Goal: Task Accomplishment & Management: Use online tool/utility

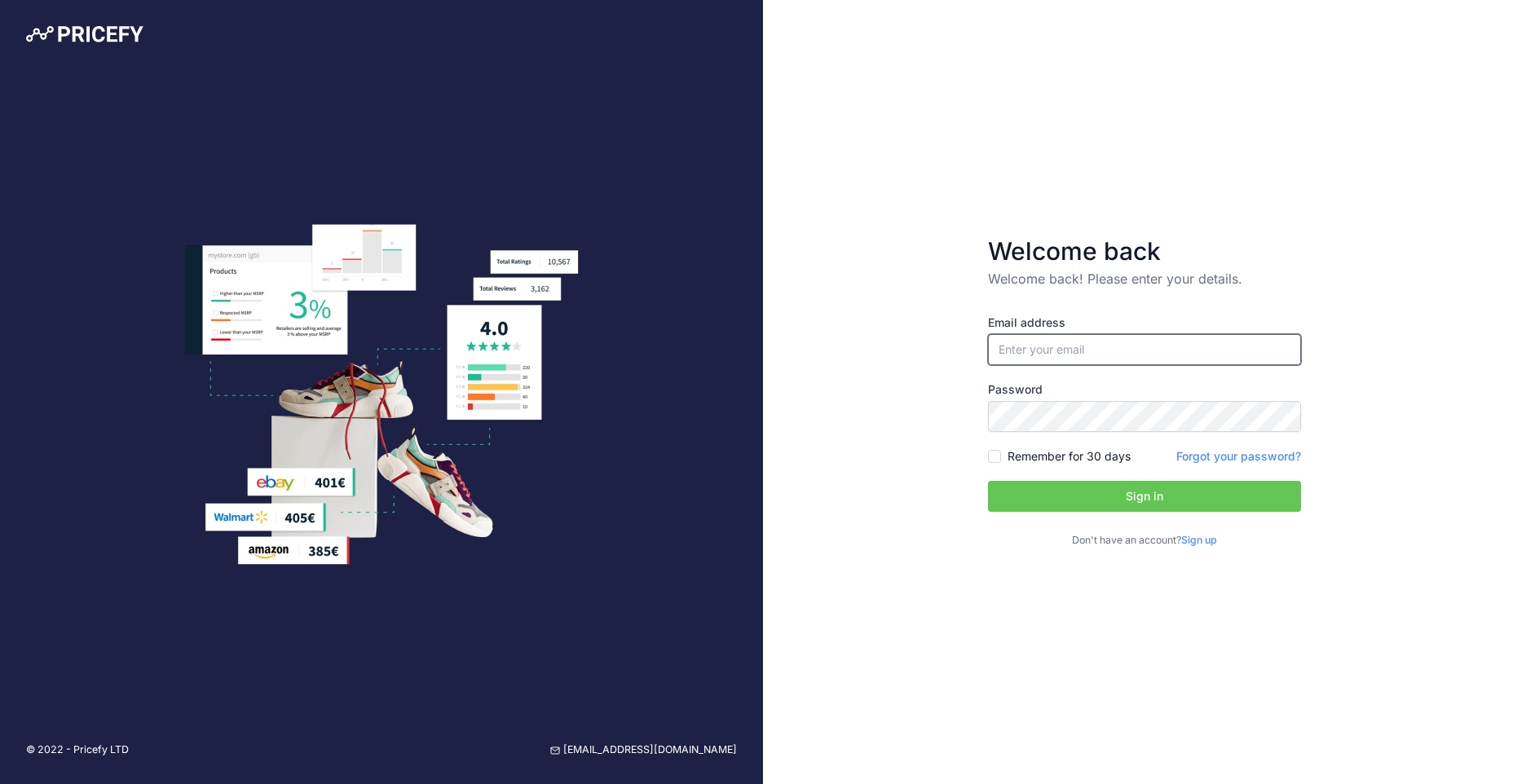
type input "[EMAIL_ADDRESS][DOMAIN_NAME]"
click at [1151, 496] on button "Sign in" at bounding box center [1145, 496] width 313 height 31
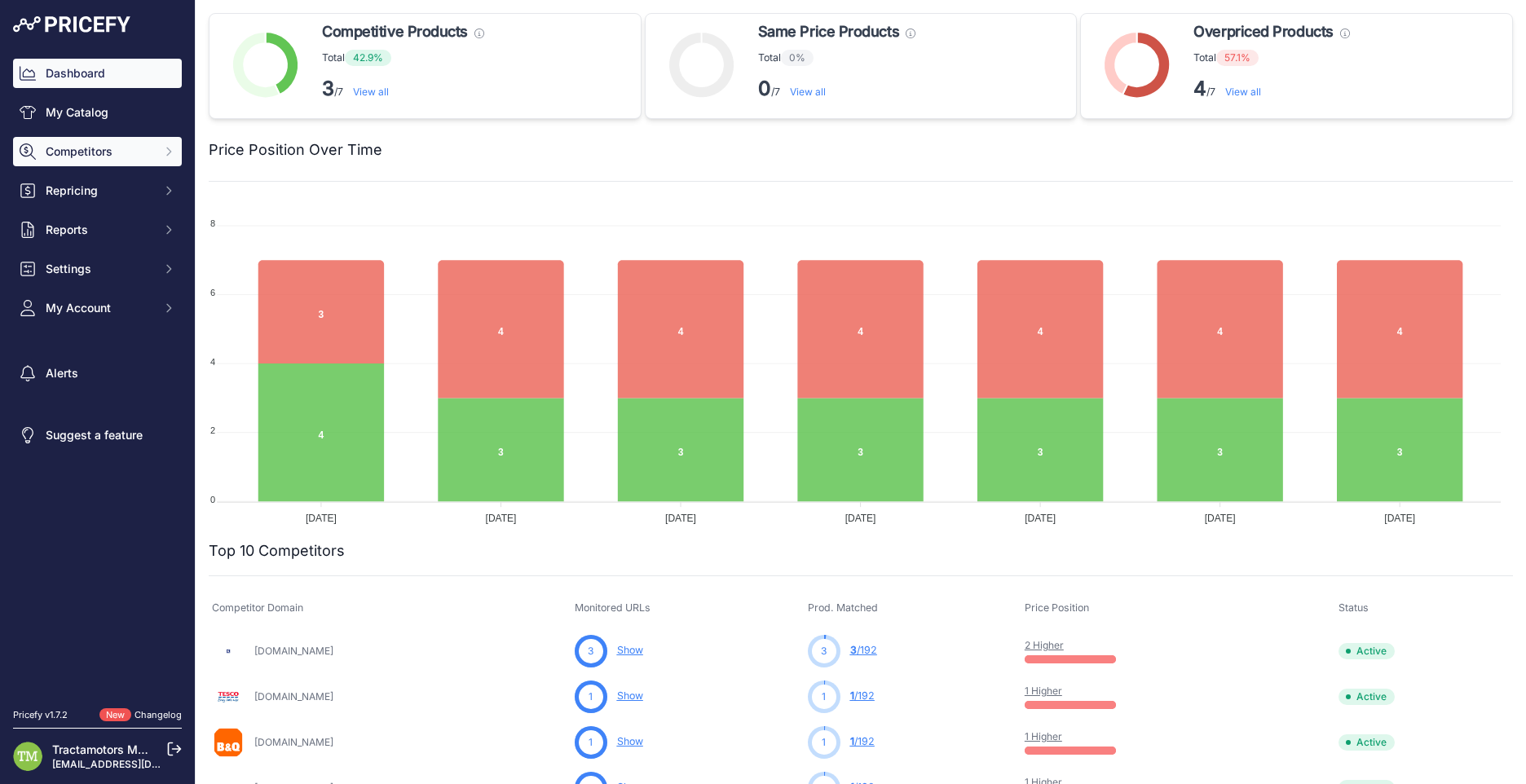
click at [133, 154] on span "Competitors" at bounding box center [99, 152] width 107 height 16
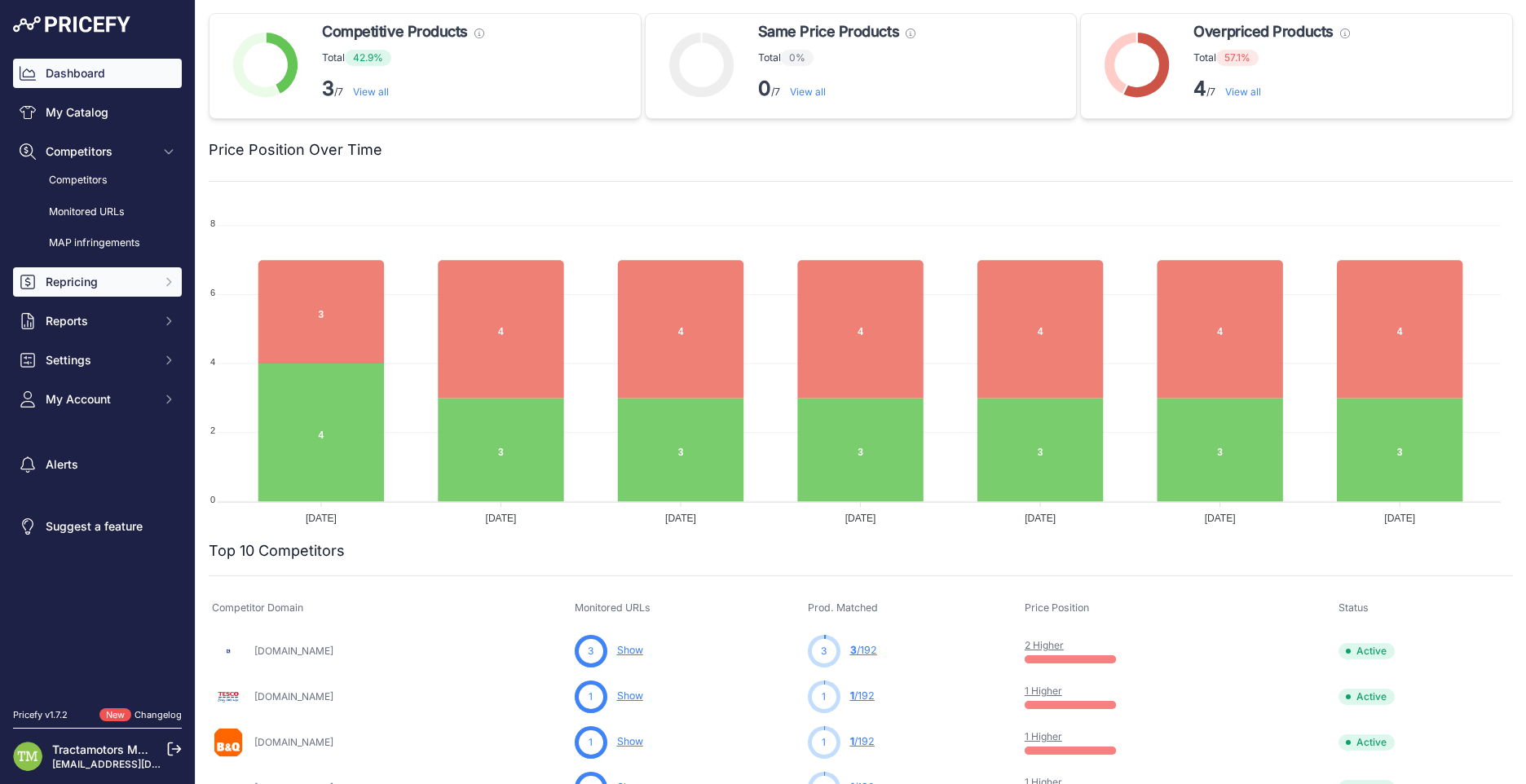
click at [89, 287] on span "Repricing" at bounding box center [99, 282] width 107 height 16
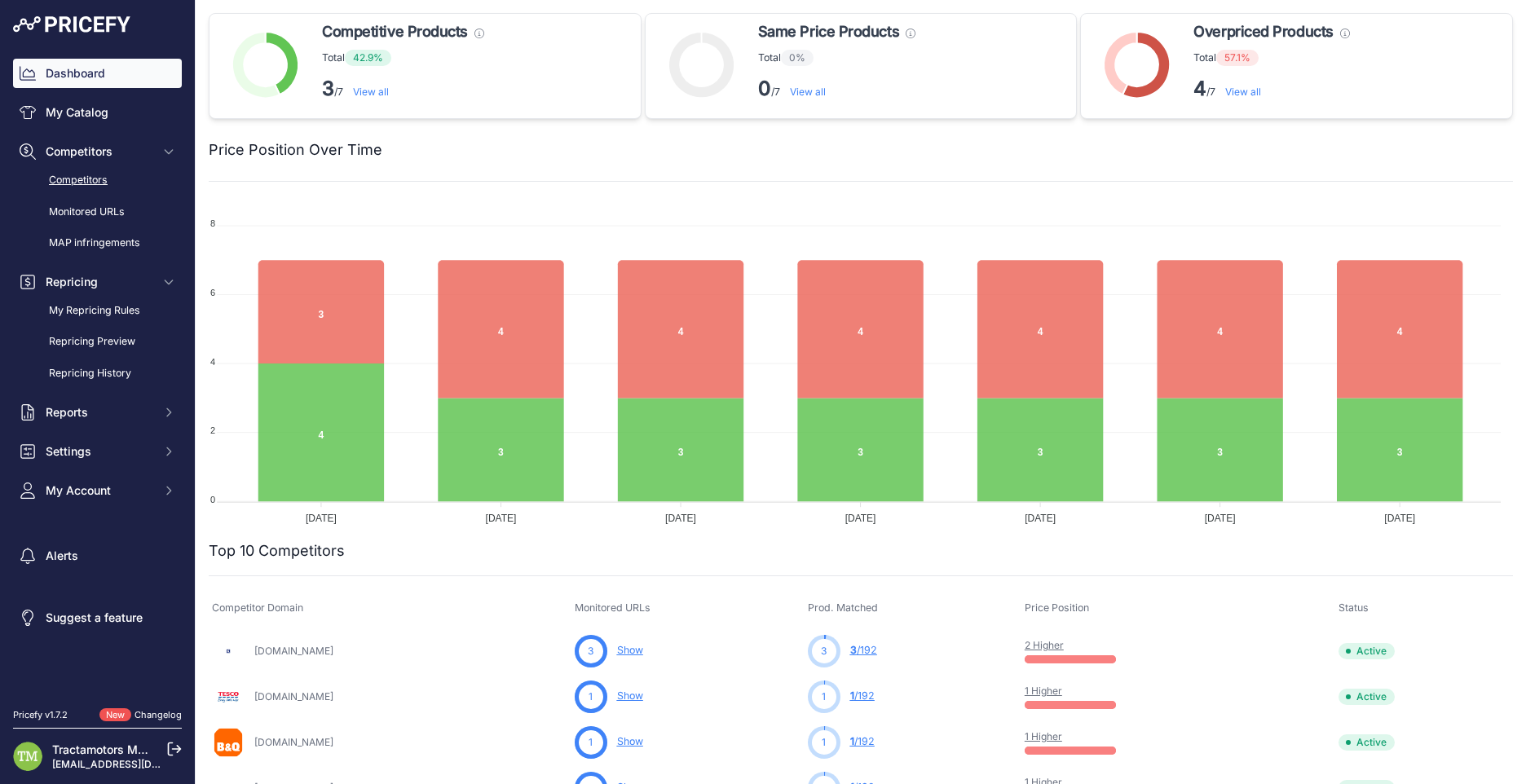
click at [91, 172] on link "Competitors" at bounding box center [97, 181] width 169 height 29
click at [160, 405] on button "Reports" at bounding box center [97, 412] width 169 height 29
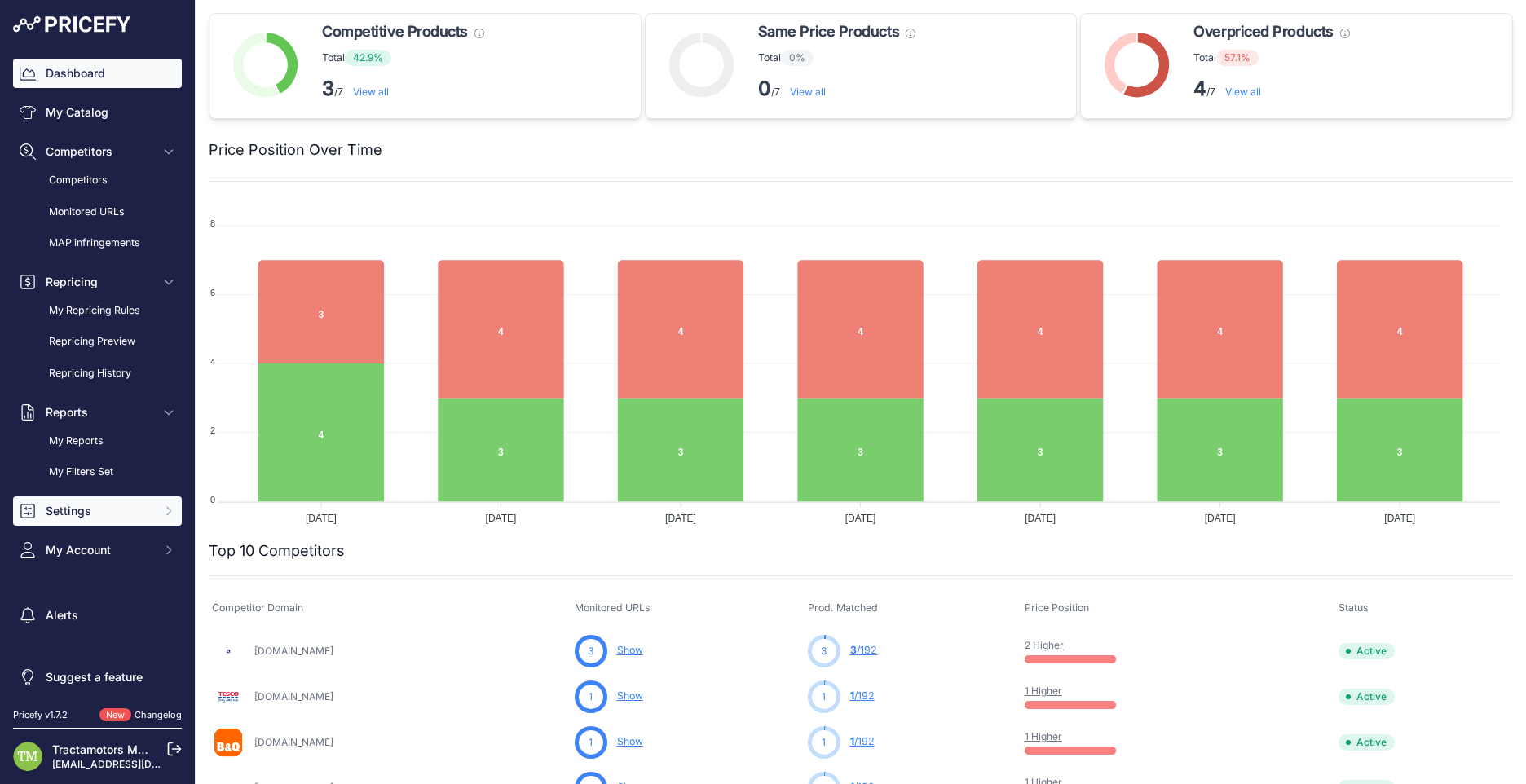
click at [122, 503] on span "Settings" at bounding box center [99, 511] width 107 height 16
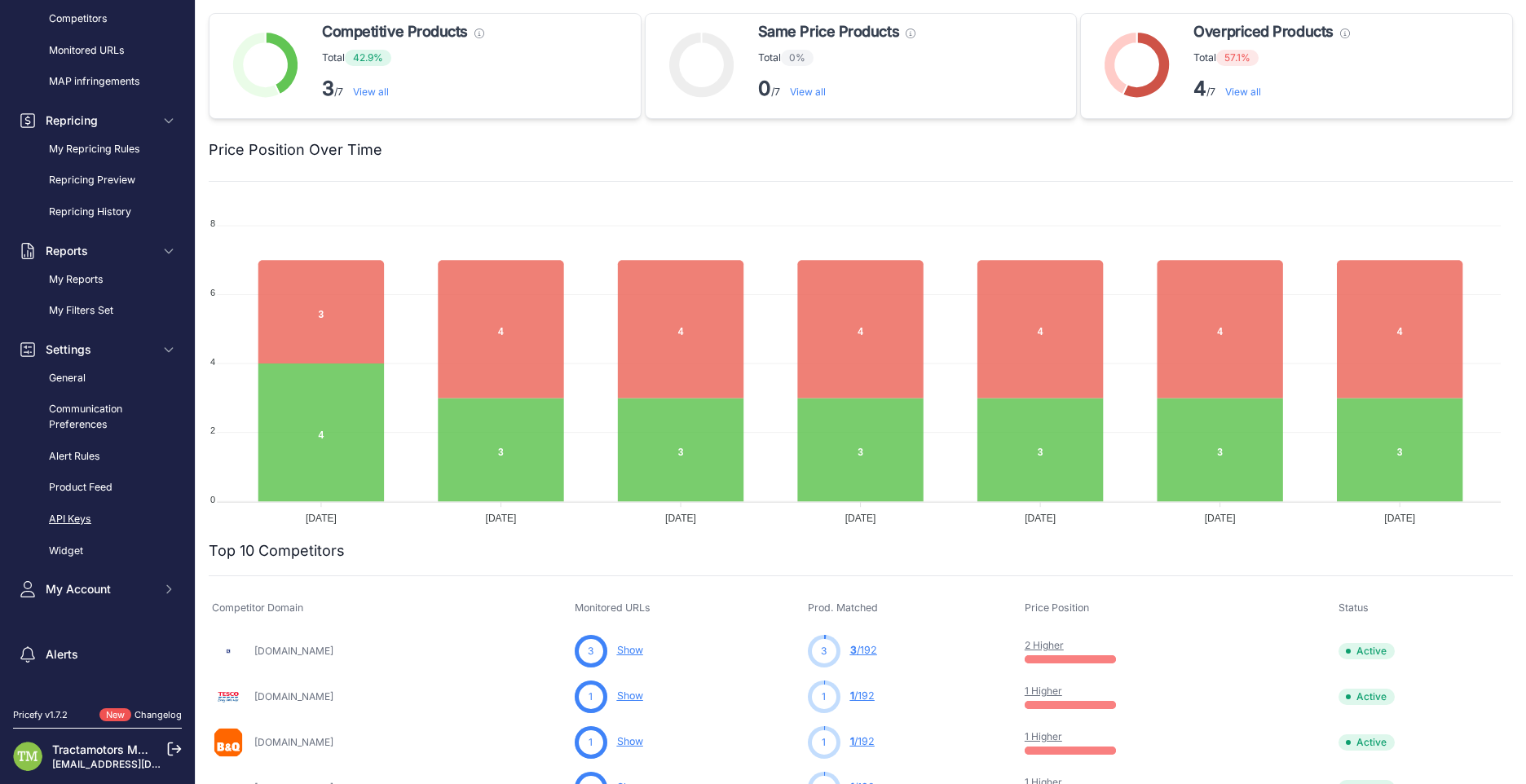
scroll to position [163, 0]
click at [98, 488] on link "Product Feed" at bounding box center [97, 486] width 169 height 29
click at [91, 488] on link "Product Feed" at bounding box center [97, 486] width 169 height 29
click at [96, 484] on link "Product Feed" at bounding box center [97, 486] width 169 height 29
click at [106, 482] on link "Product Feed" at bounding box center [97, 486] width 169 height 29
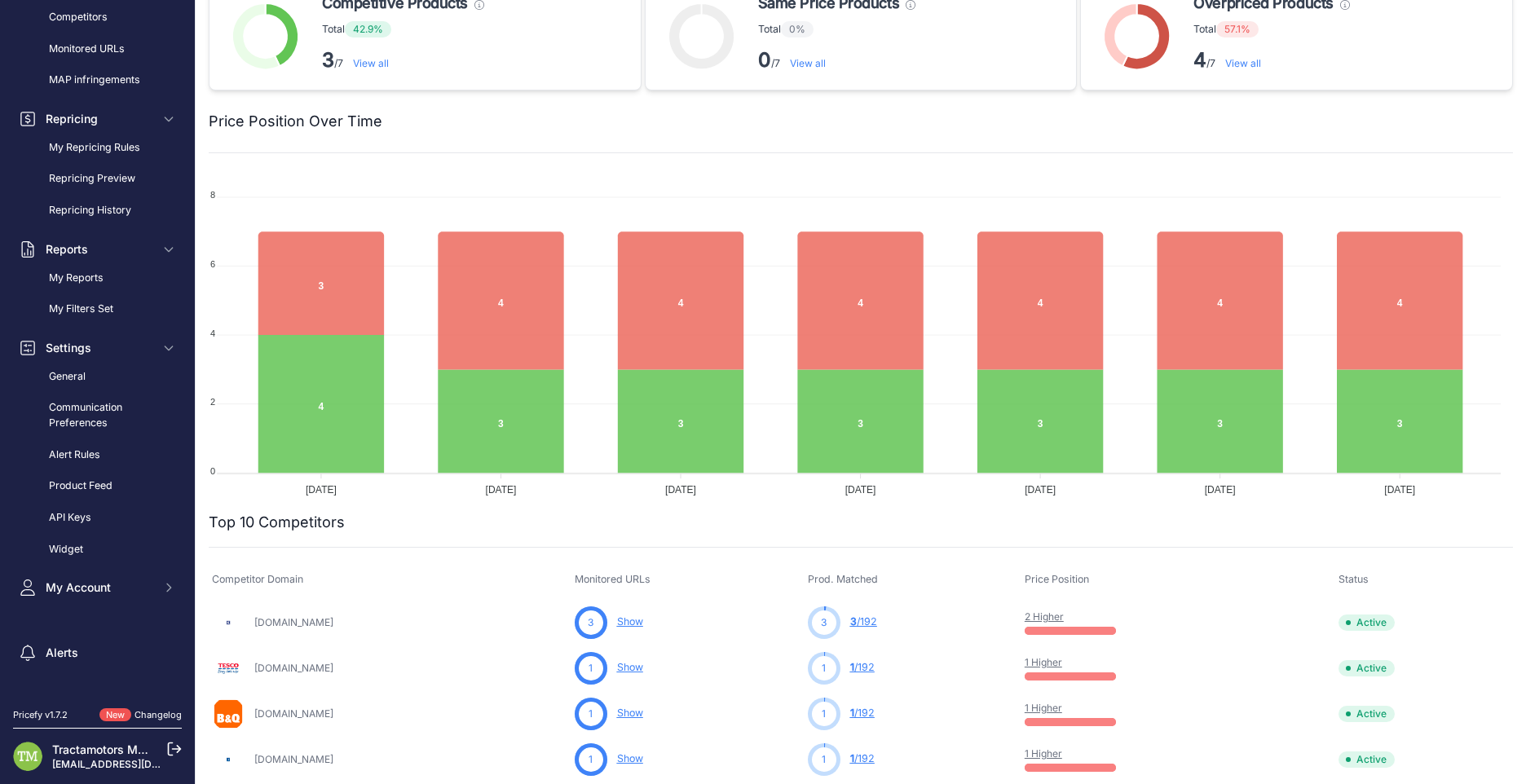
scroll to position [0, 0]
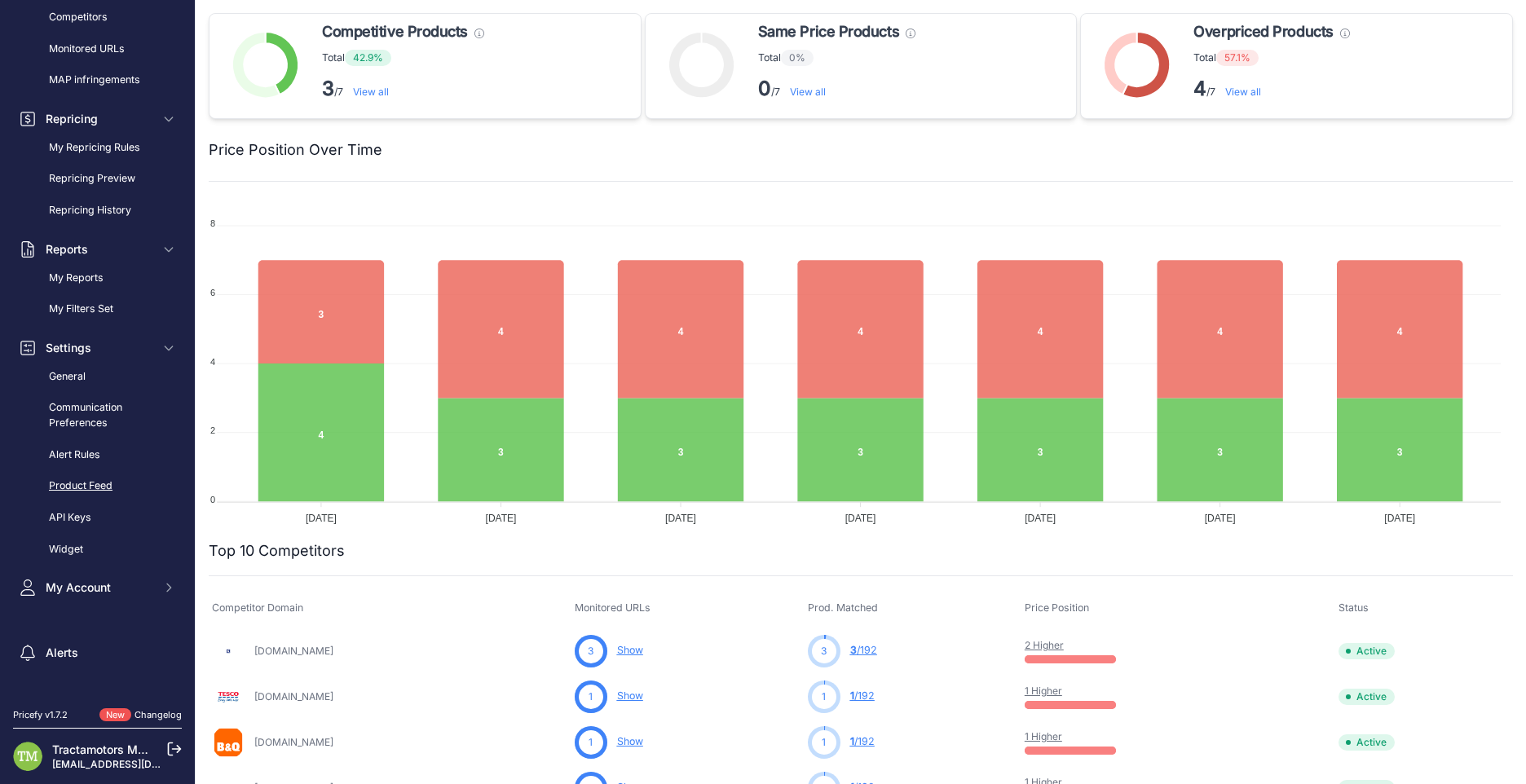
click at [106, 481] on link "Product Feed" at bounding box center [97, 486] width 169 height 29
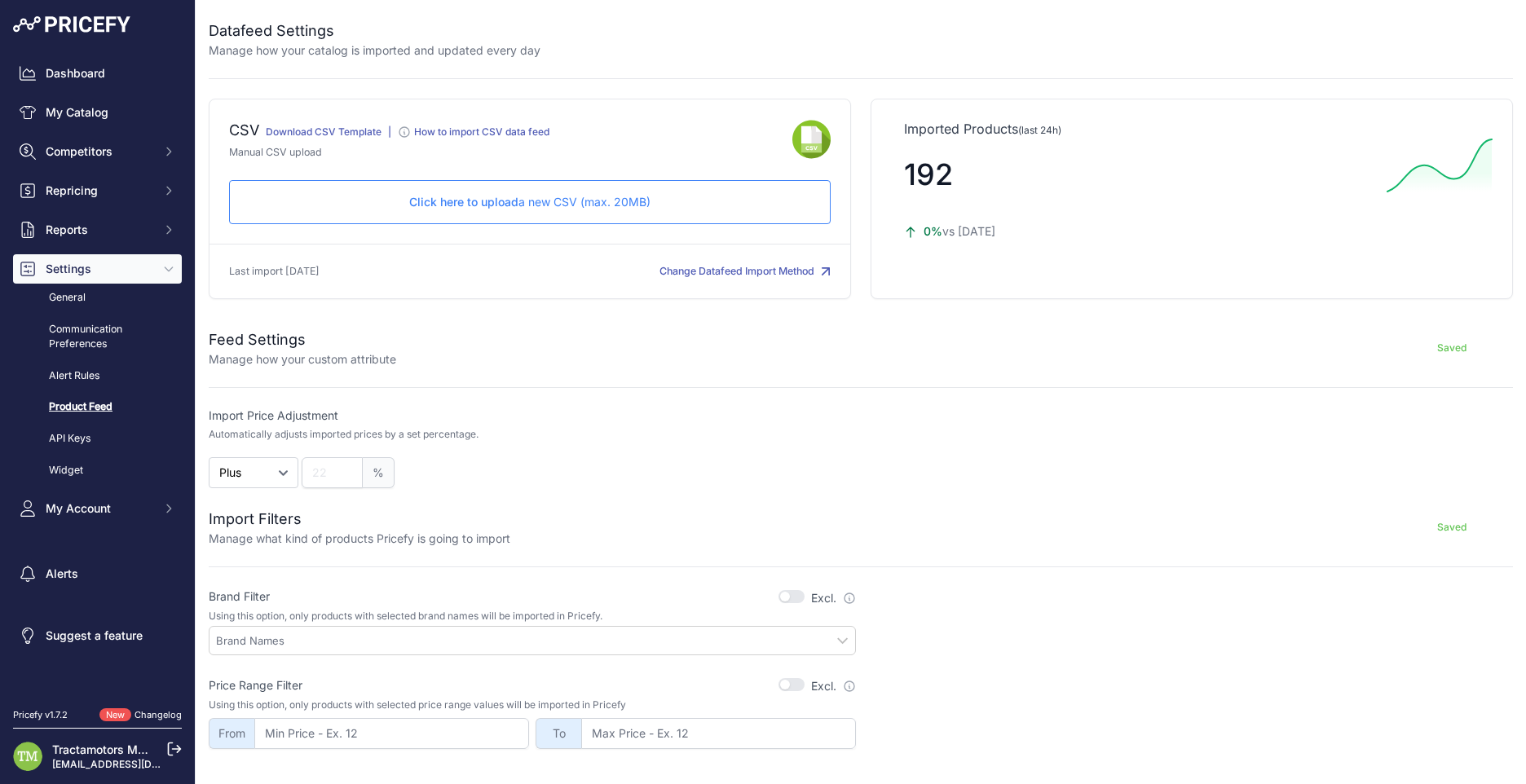
click at [330, 135] on link "Download CSV Template" at bounding box center [323, 132] width 116 height 13
click at [352, 129] on link "Download CSV Template" at bounding box center [323, 132] width 116 height 13
drag, startPoint x: 1007, startPoint y: 465, endPoint x: 991, endPoint y: 495, distance: 34.0
click at [1009, 468] on div at bounding box center [1189, 447] width 647 height 80
click at [1334, 294] on div "Imported Products (last 24h) 192 0%" at bounding box center [1192, 199] width 642 height 201
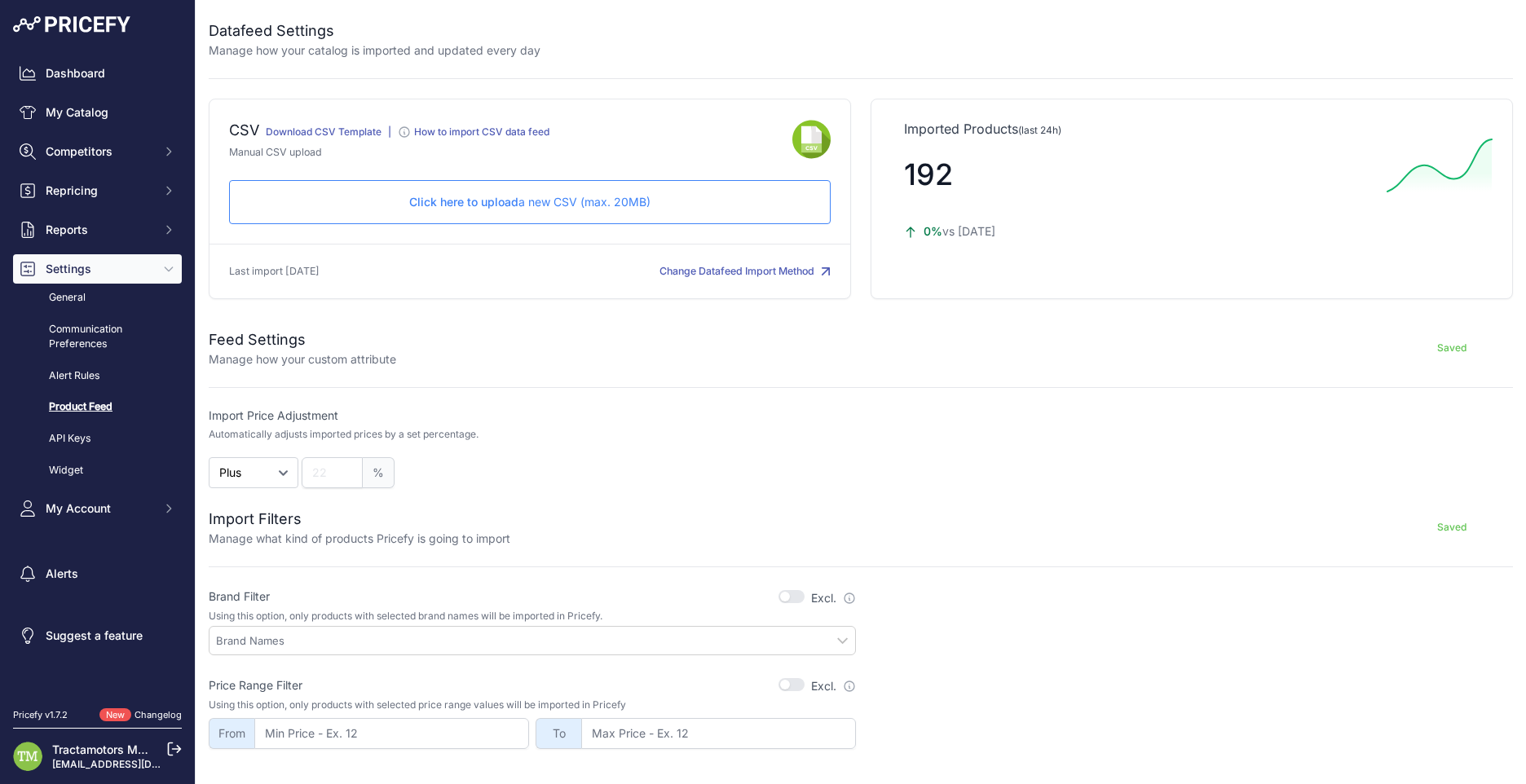
click at [512, 453] on div "Import Price Adjustment Automatically adjusts imported prices by a set percenta…" at bounding box center [532, 447] width 647 height 80
click at [521, 209] on p "Click here to upload a new CSV (max. 20MB)" at bounding box center [529, 202] width 574 height 16
